Goal: Task Accomplishment & Management: Manage account settings

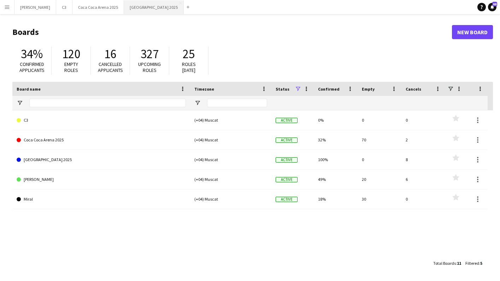
click at [124, 13] on button "[GEOGRAPHIC_DATA] 2025 Close" at bounding box center [154, 7] width 60 height 14
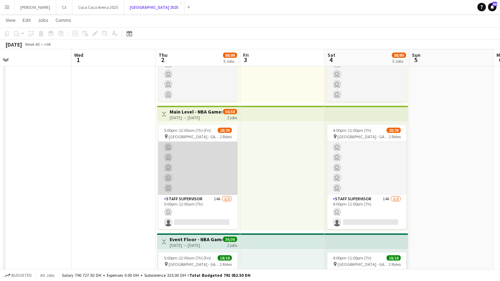
scroll to position [242, 0]
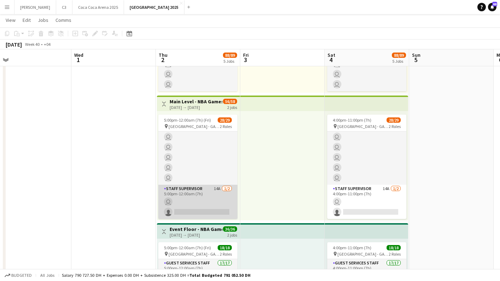
click at [194, 205] on app-card-role "Staff Supervisor 14A [DATE] 5:00pm-12:00am (7h) user single-neutral-actions" at bounding box center [197, 202] width 79 height 34
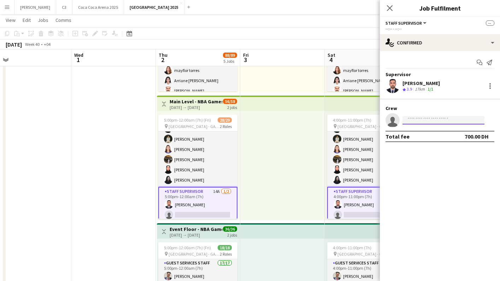
click at [423, 120] on input at bounding box center [443, 120] width 82 height 8
type input "*****"
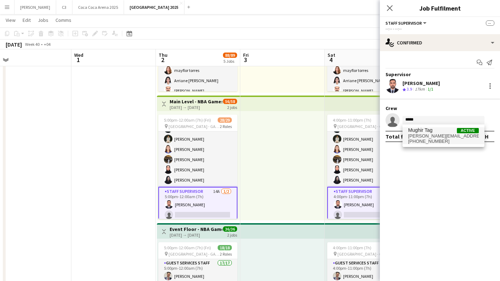
click at [434, 134] on span "[PERSON_NAME][EMAIL_ADDRESS][DOMAIN_NAME]" at bounding box center [443, 136] width 71 height 6
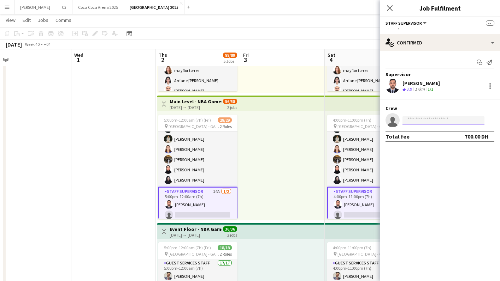
click at [421, 122] on input at bounding box center [443, 120] width 82 height 8
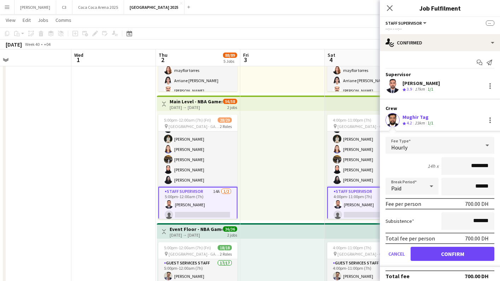
click at [423, 136] on app-edit-fee "Fee Type Hourly 14h x ******** Break Period Paid ****** Fee per person 700.00 D…" at bounding box center [440, 199] width 120 height 136
click at [434, 253] on button "Confirm" at bounding box center [452, 254] width 84 height 14
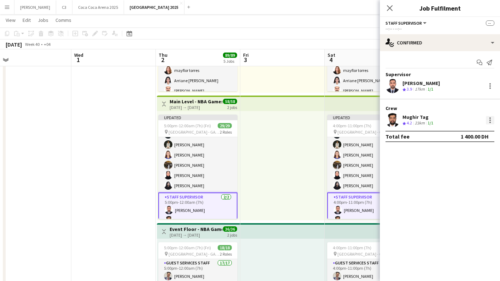
click at [490, 122] on div at bounding box center [489, 122] width 1 height 1
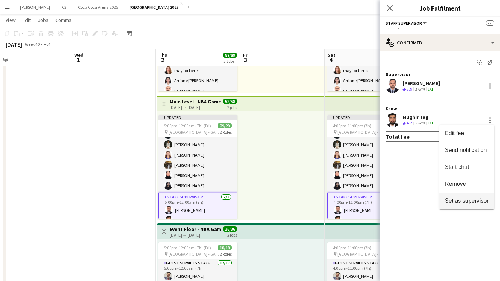
click at [462, 202] on span "Set as supervisor" at bounding box center [467, 201] width 44 height 6
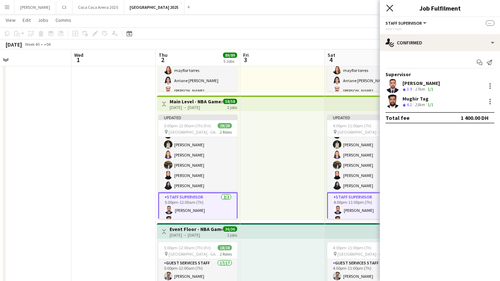
click at [390, 6] on icon "Close pop-in" at bounding box center [389, 8] width 7 height 7
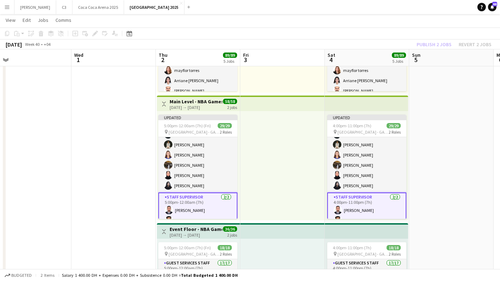
click at [439, 43] on div "Publish 2 jobs Revert 2 jobs" at bounding box center [454, 44] width 92 height 9
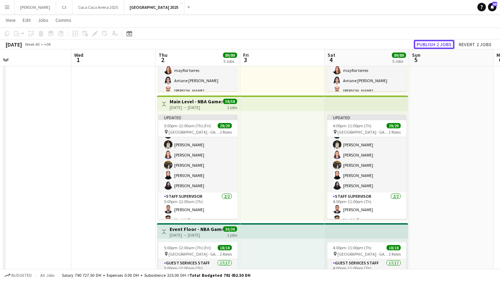
click at [439, 43] on button "Publish 2 jobs" at bounding box center [433, 44] width 41 height 9
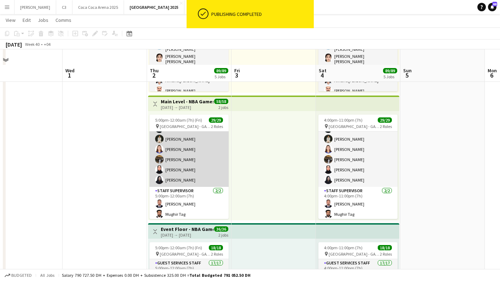
scroll to position [308, 0]
